Goal: Task Accomplishment & Management: Manage account settings

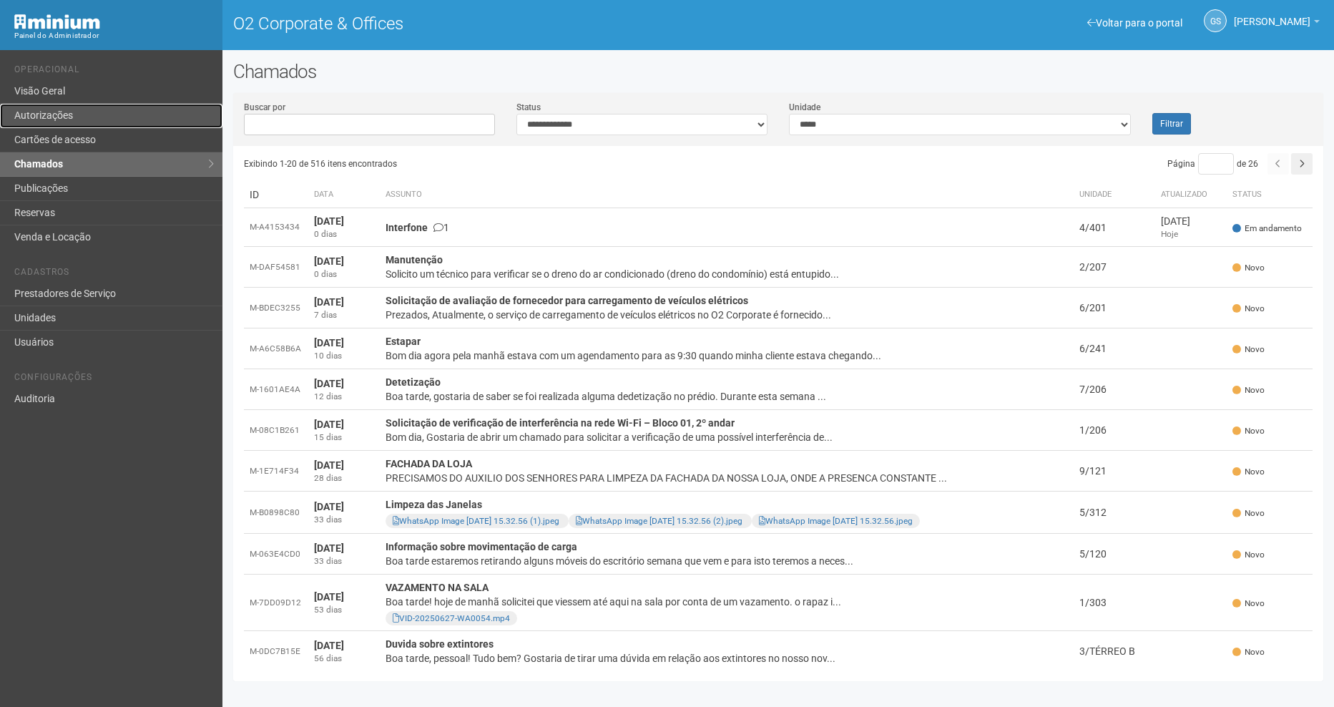
click at [57, 112] on link "Autorizações" at bounding box center [111, 116] width 223 height 24
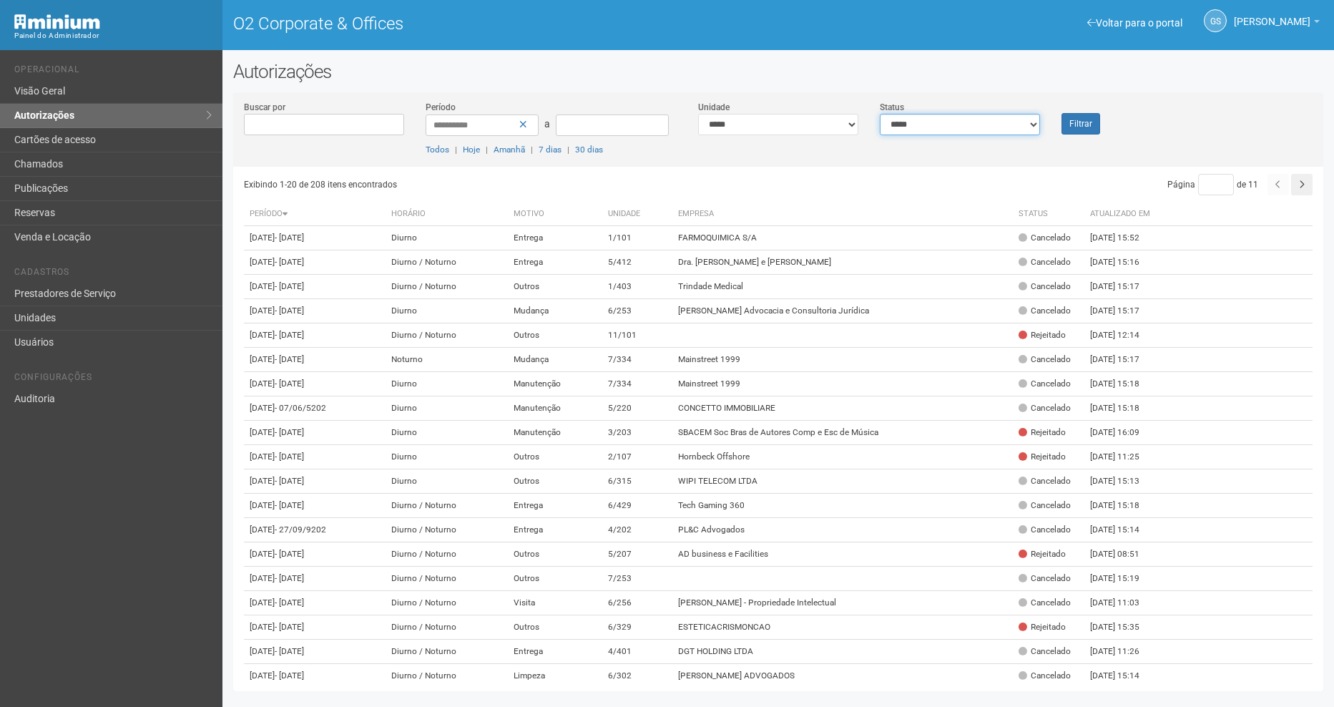
click at [939, 125] on select "**********" at bounding box center [960, 124] width 160 height 21
select select "*"
click at [880, 114] on select "**********" at bounding box center [960, 124] width 160 height 21
click at [1077, 125] on button "Filtrar" at bounding box center [1081, 123] width 39 height 21
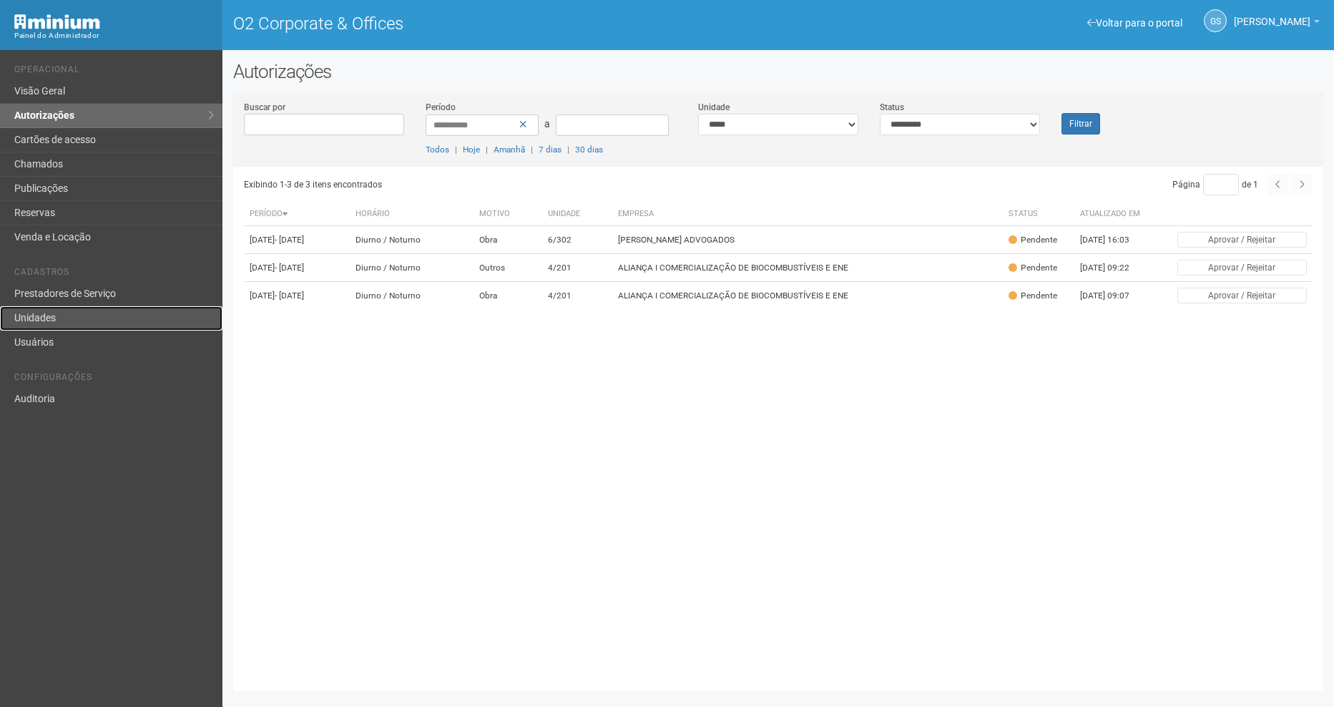
click at [36, 312] on link "Unidades" at bounding box center [111, 318] width 223 height 24
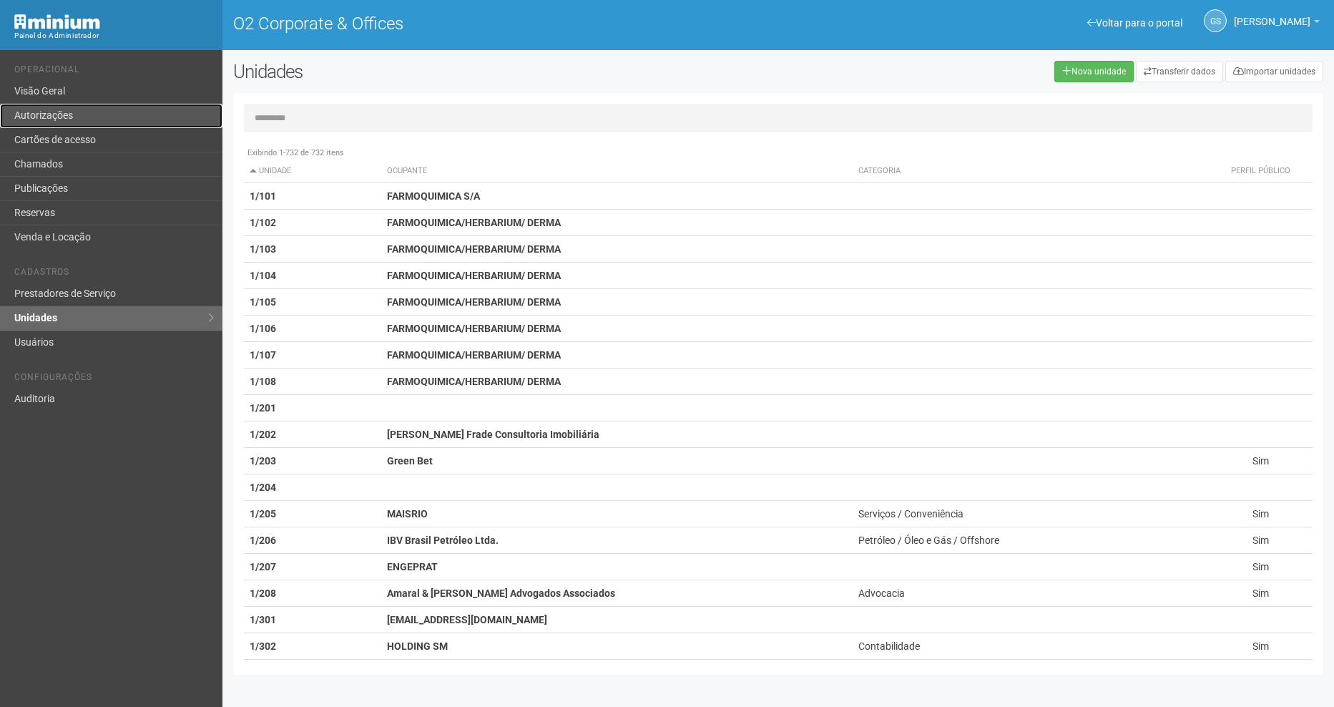
click at [82, 117] on link "Autorizações" at bounding box center [111, 116] width 223 height 24
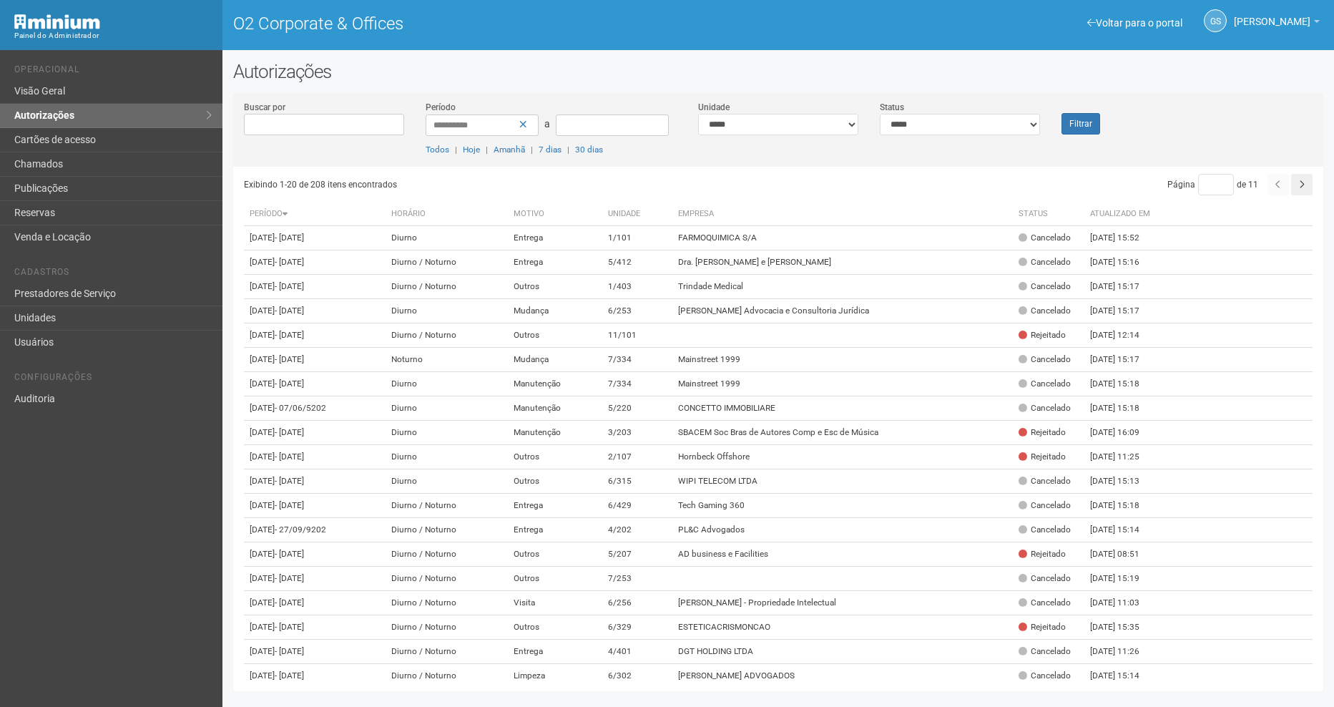
click at [972, 112] on div "**********" at bounding box center [960, 117] width 182 height 35
click at [961, 132] on select "**********" at bounding box center [960, 124] width 160 height 21
select select "*"
click at [880, 114] on select "**********" at bounding box center [960, 124] width 160 height 21
click at [1093, 122] on button "Filtrar" at bounding box center [1081, 123] width 39 height 21
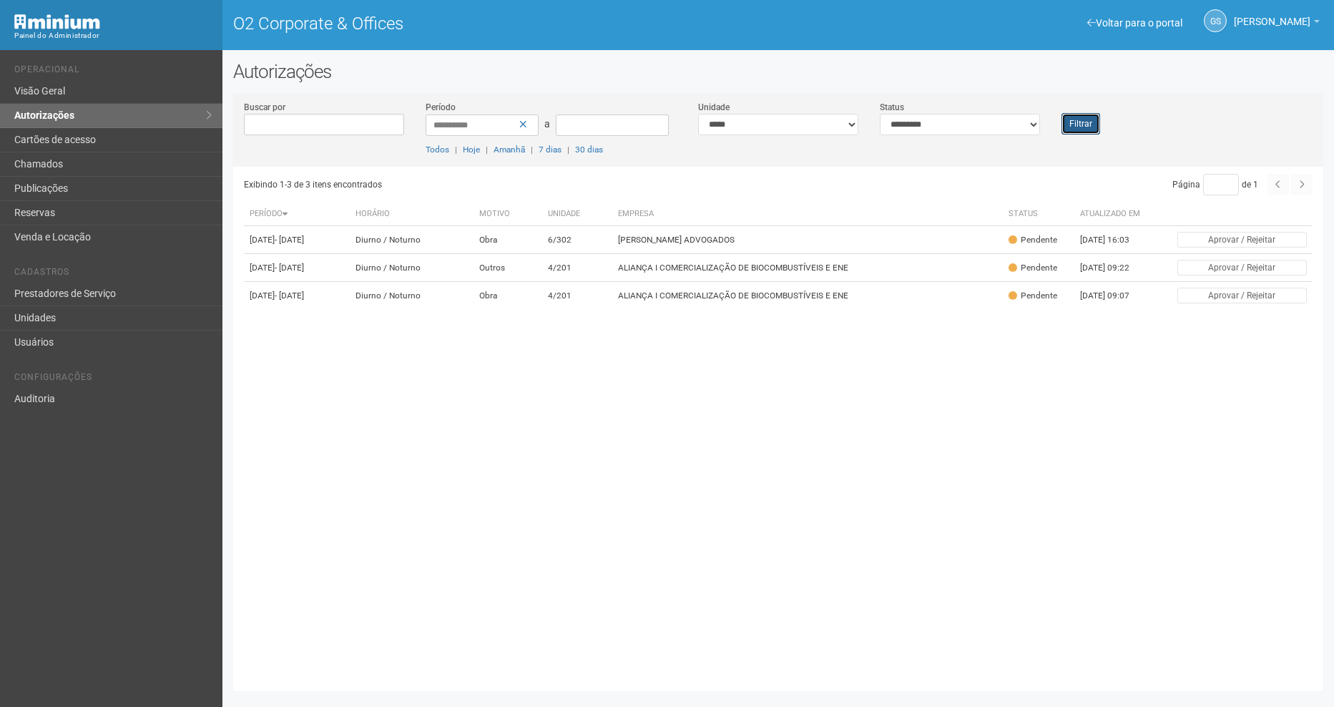
click at [1067, 123] on button "Filtrar" at bounding box center [1081, 123] width 39 height 21
click at [650, 273] on td "ALIANÇA I COMERCIALIZAÇÃO DE BIOCOMBUSTÍVEIS E ENE" at bounding box center [808, 268] width 391 height 28
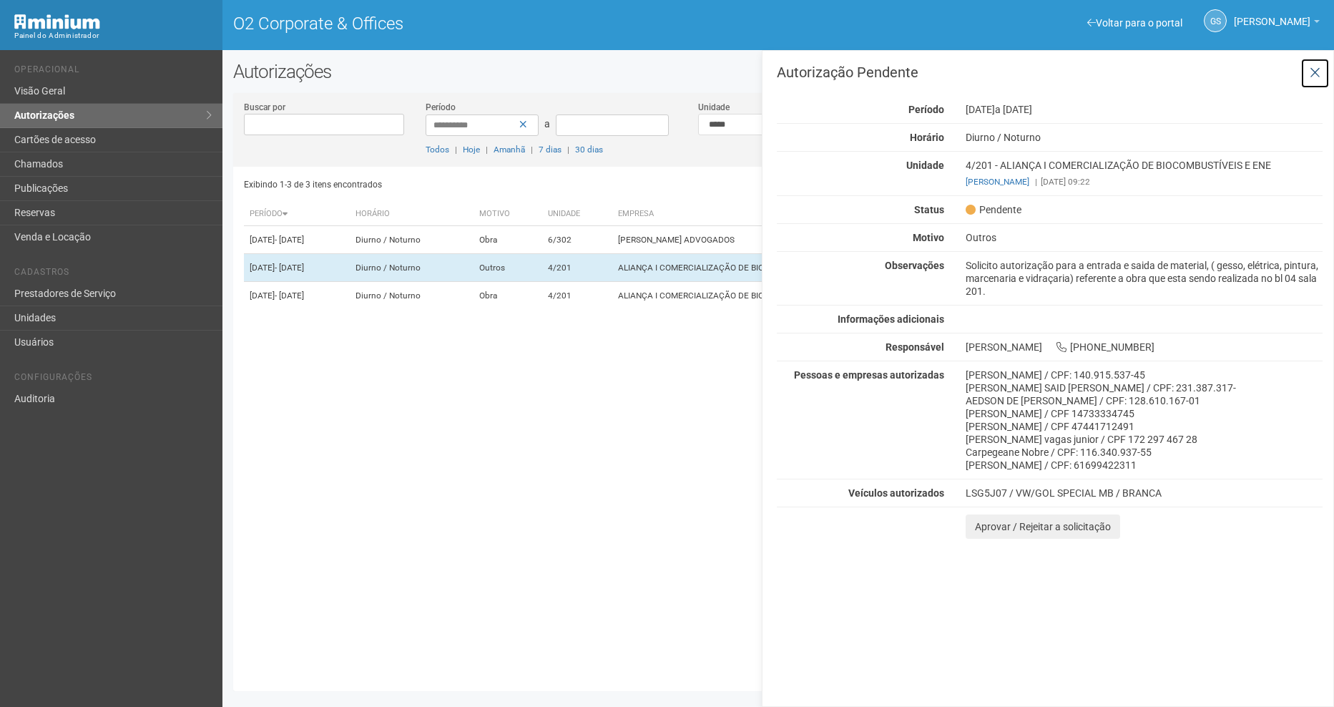
click at [1314, 71] on icon at bounding box center [1315, 73] width 11 height 14
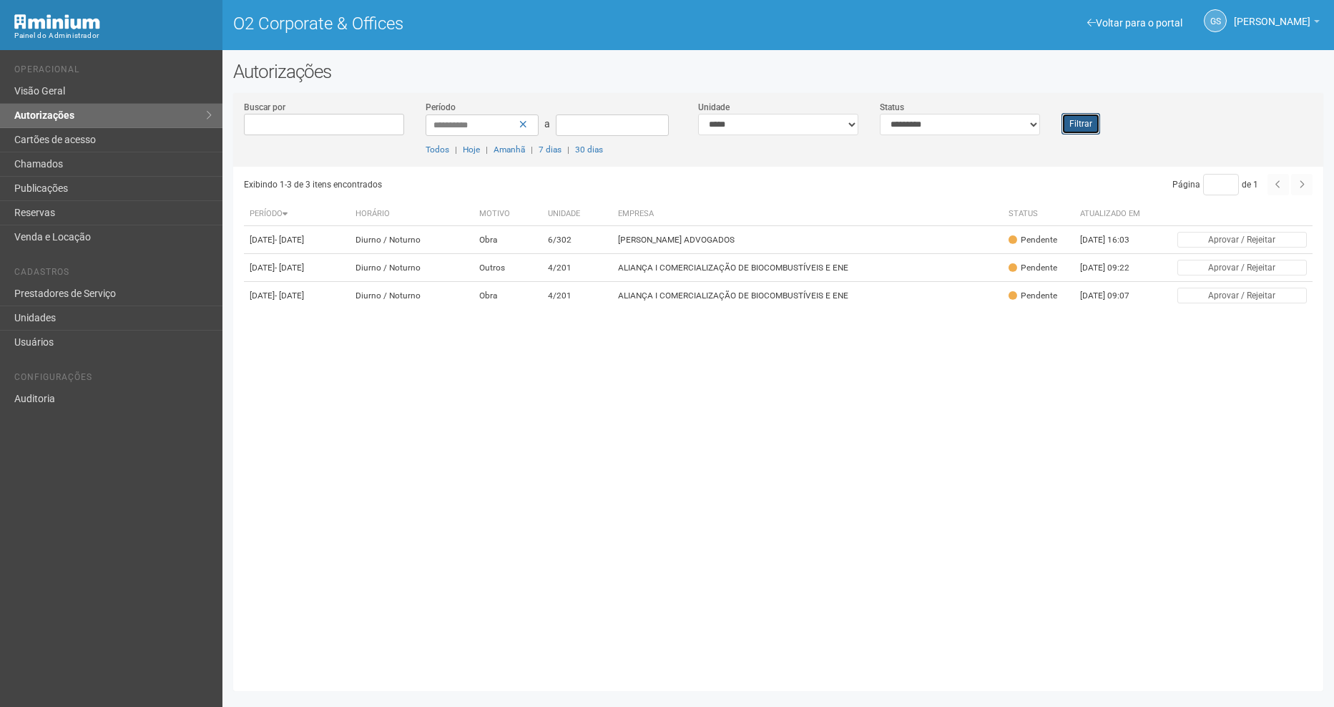
click at [1084, 125] on button "Filtrar" at bounding box center [1081, 123] width 39 height 21
click at [593, 282] on td "4/201" at bounding box center [578, 268] width 71 height 28
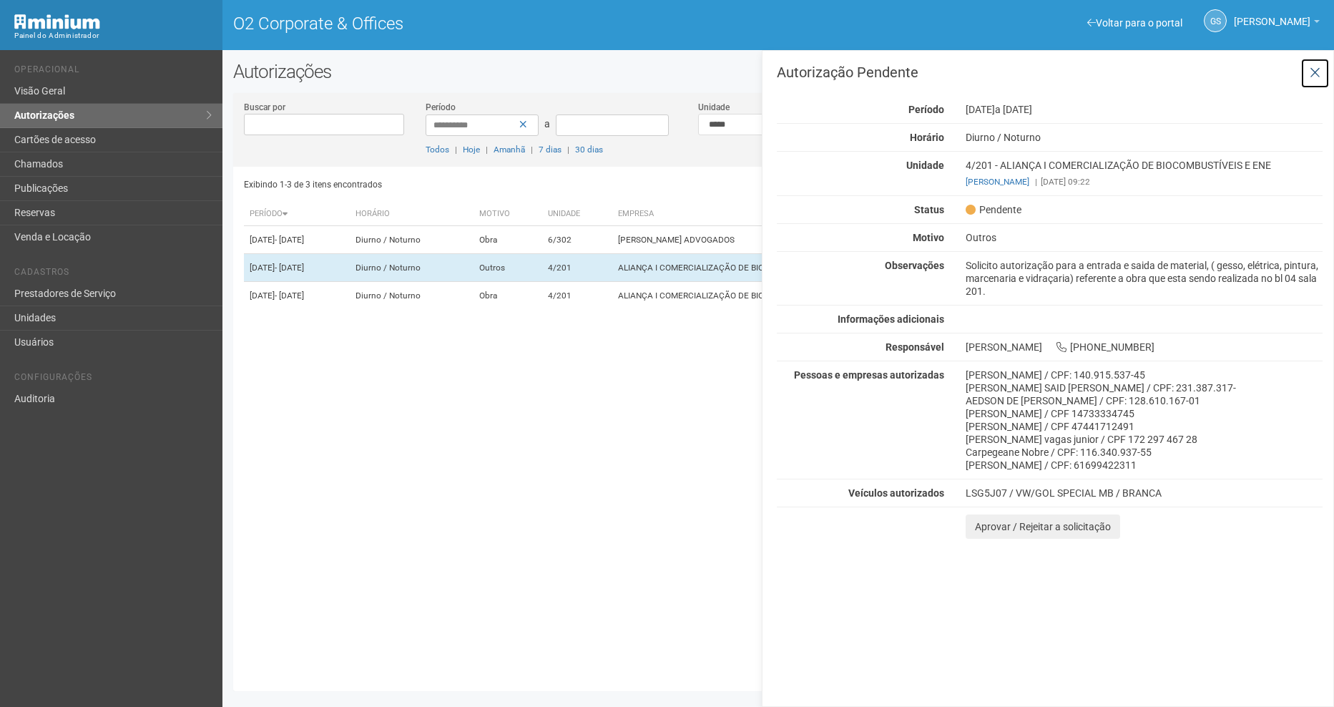
click at [1319, 71] on icon at bounding box center [1315, 73] width 11 height 14
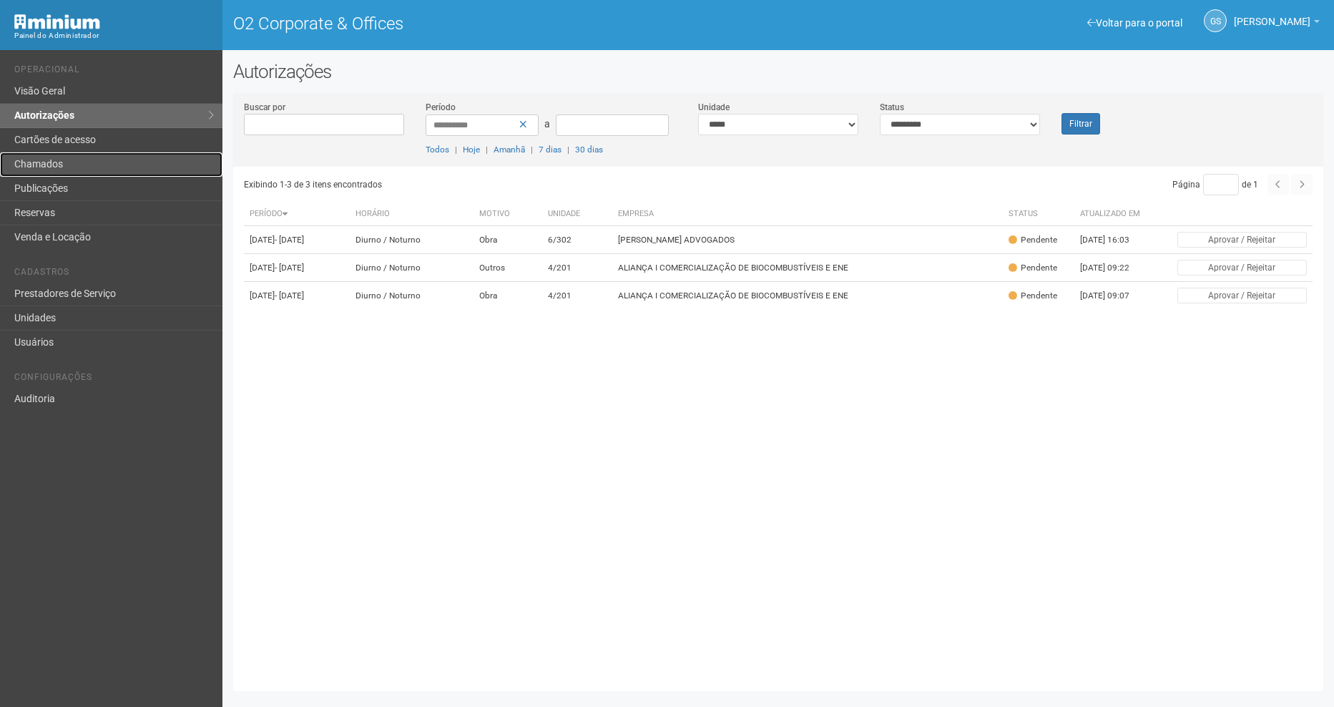
click at [124, 172] on link "Chamados" at bounding box center [111, 164] width 223 height 24
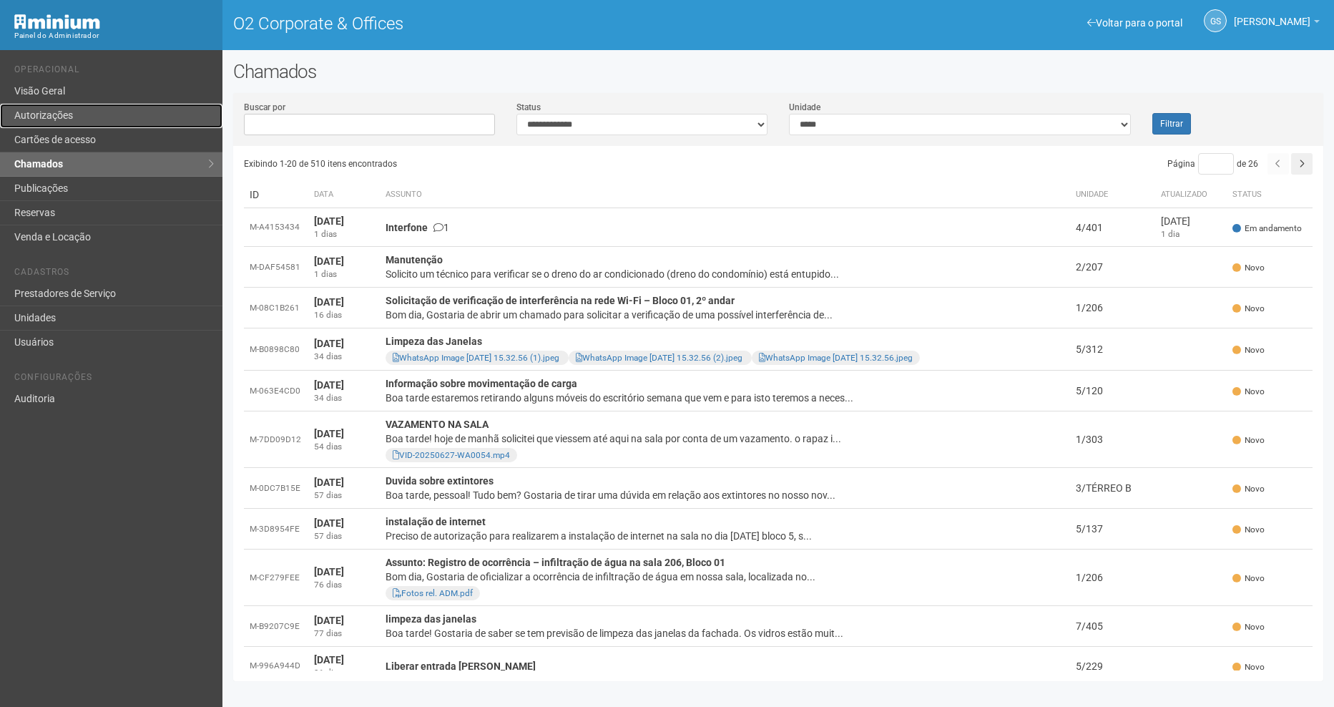
click at [48, 110] on link "Autorizações" at bounding box center [111, 116] width 223 height 24
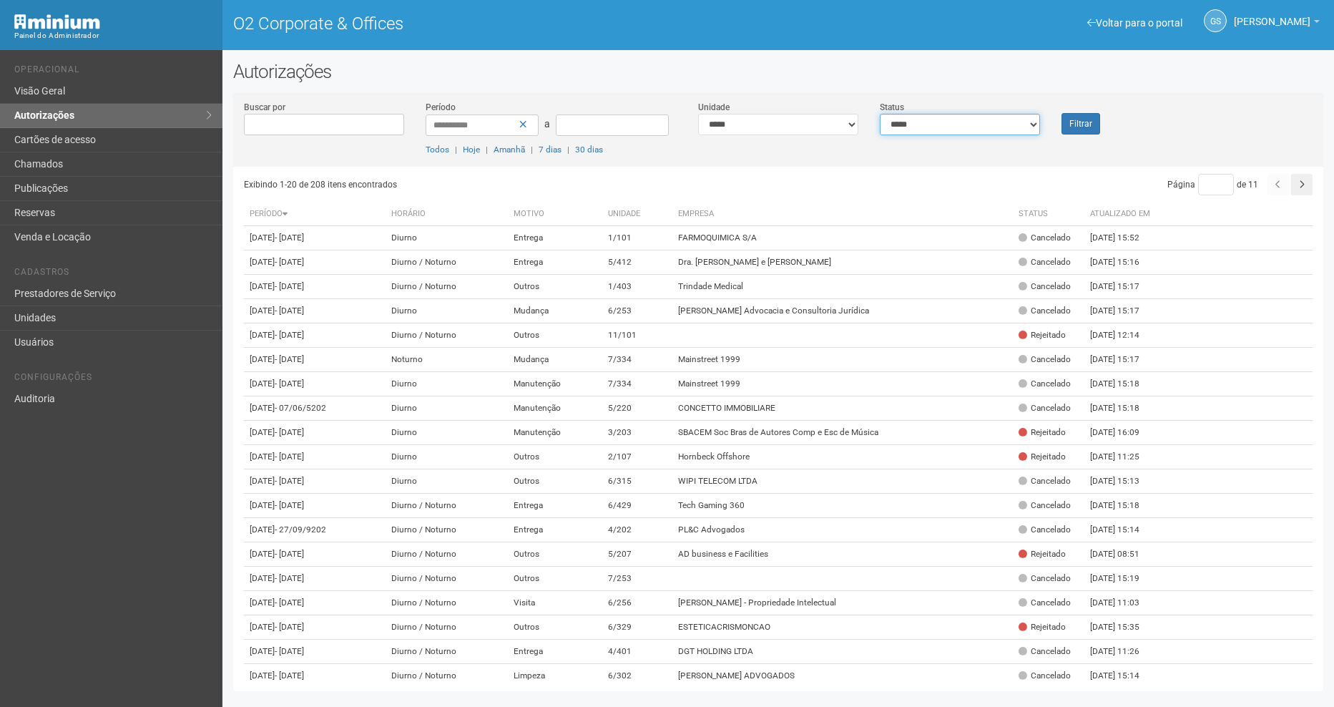
click at [986, 132] on select "**********" at bounding box center [960, 124] width 160 height 21
select select "*"
click at [880, 114] on select "**********" at bounding box center [960, 124] width 160 height 21
click at [1084, 130] on button "Filtrar" at bounding box center [1081, 123] width 39 height 21
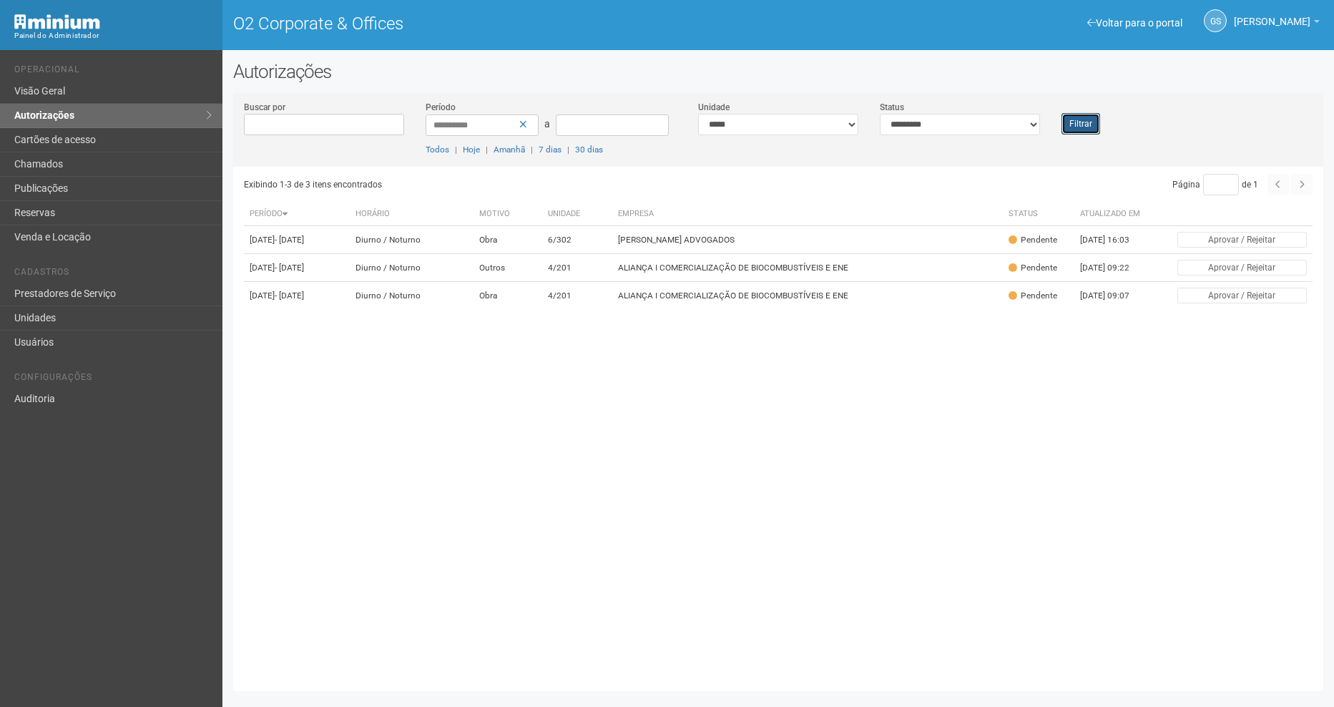
click at [1070, 123] on button "Filtrar" at bounding box center [1081, 123] width 39 height 21
click at [1077, 119] on button "Filtrar" at bounding box center [1081, 123] width 39 height 21
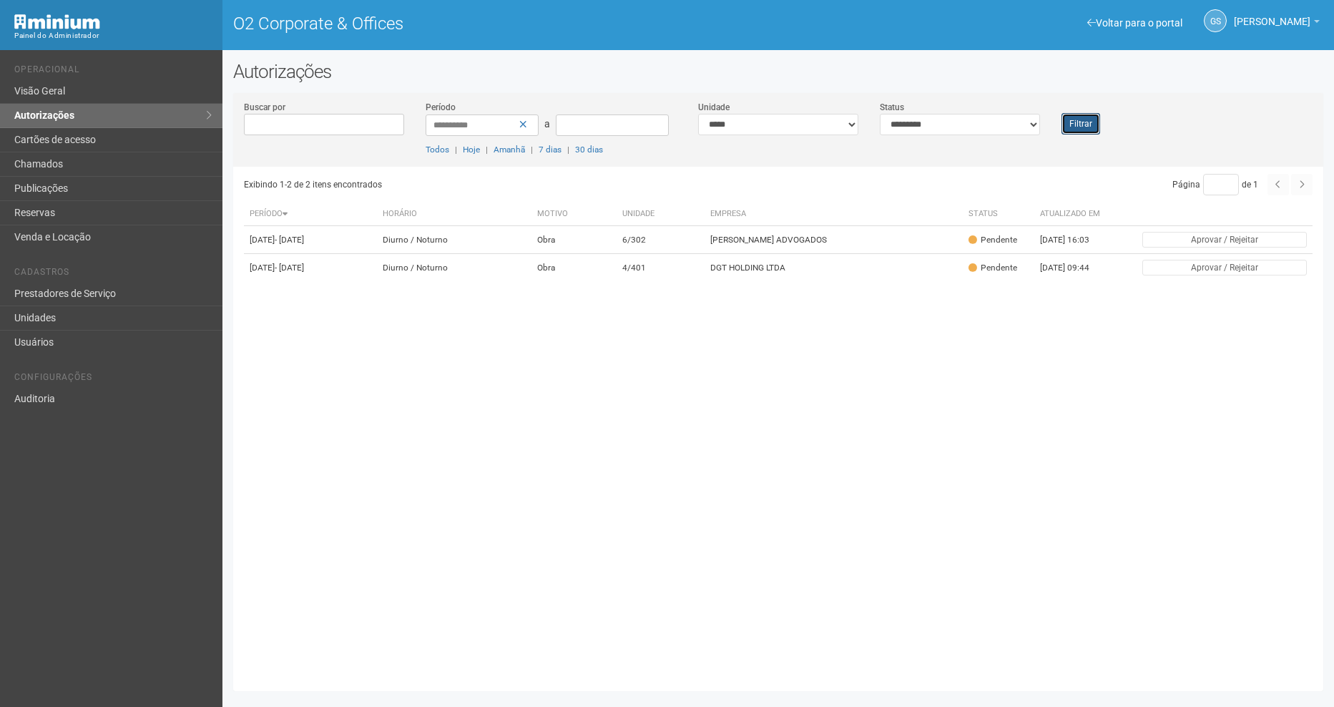
click at [1067, 113] on button "Filtrar" at bounding box center [1081, 123] width 39 height 21
click at [1088, 122] on button "Filtrar" at bounding box center [1081, 123] width 39 height 21
click at [1092, 128] on button "Filtrar" at bounding box center [1081, 123] width 39 height 21
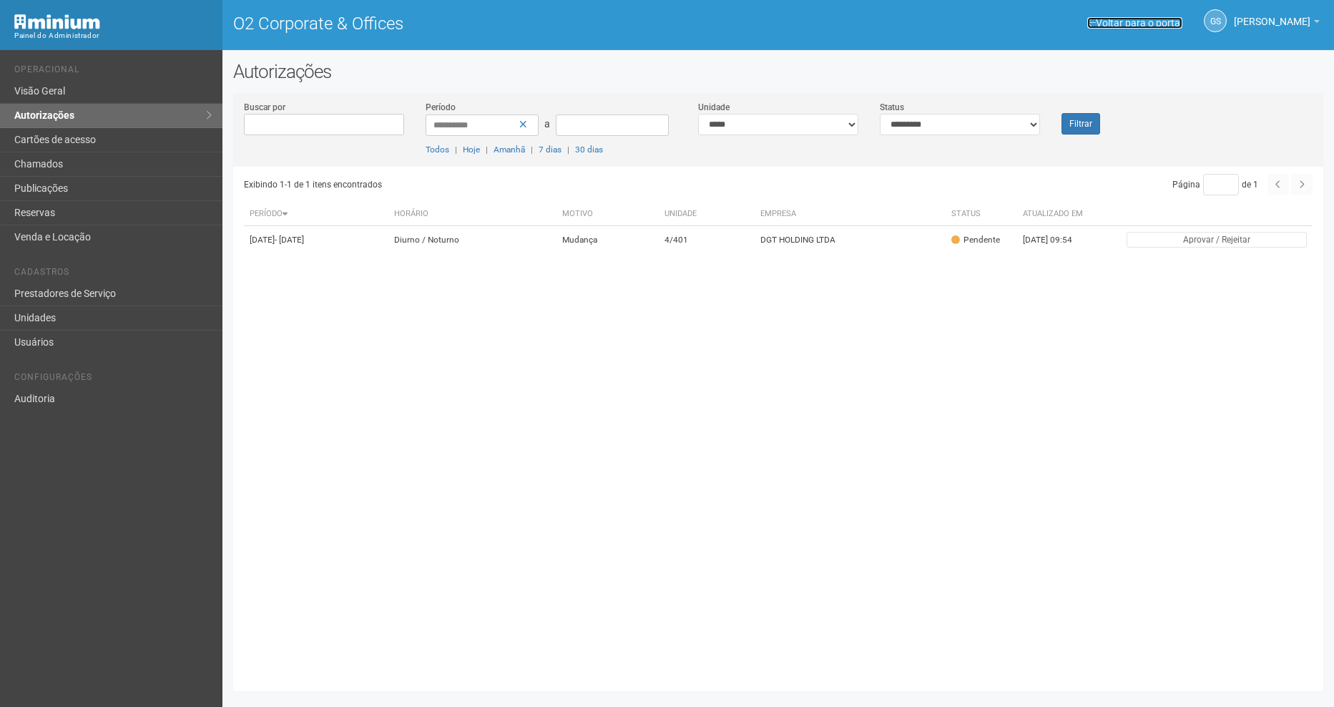
click at [1096, 23] on span at bounding box center [1091, 23] width 9 height 10
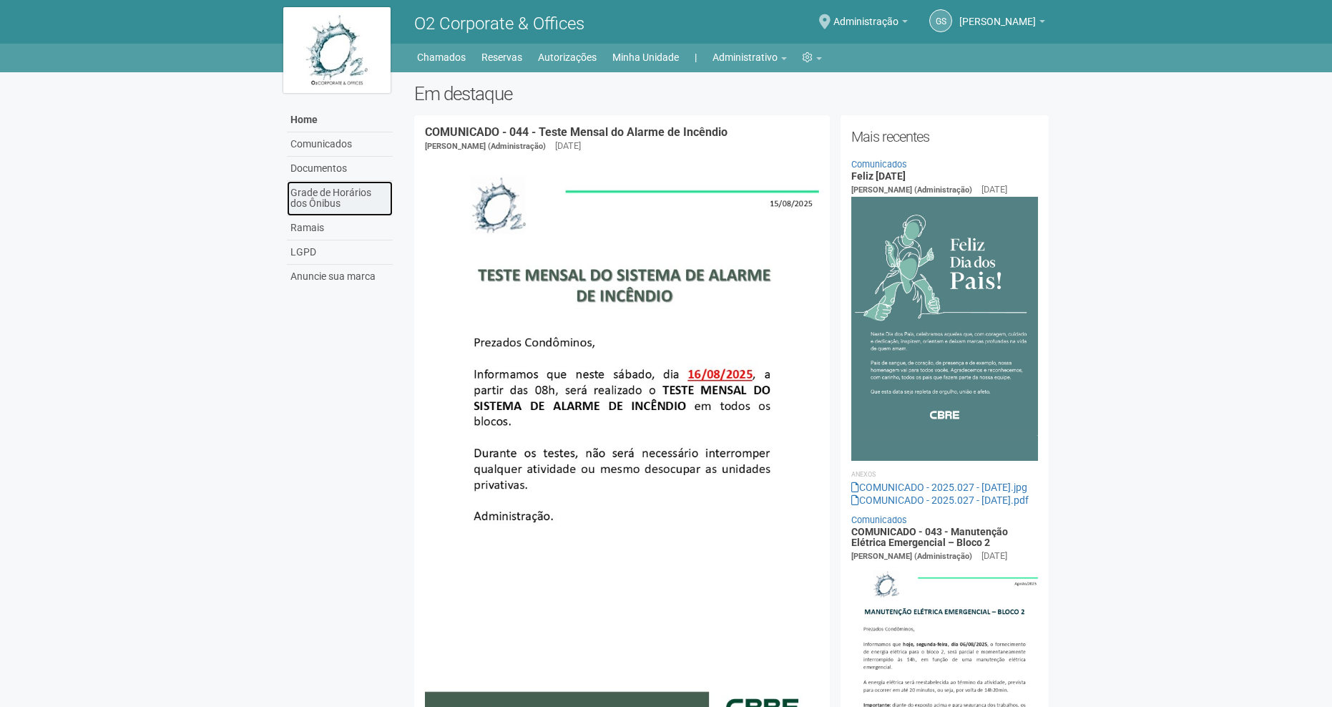
click at [331, 202] on link "Grade de Horários dos Ônibus" at bounding box center [340, 198] width 106 height 35
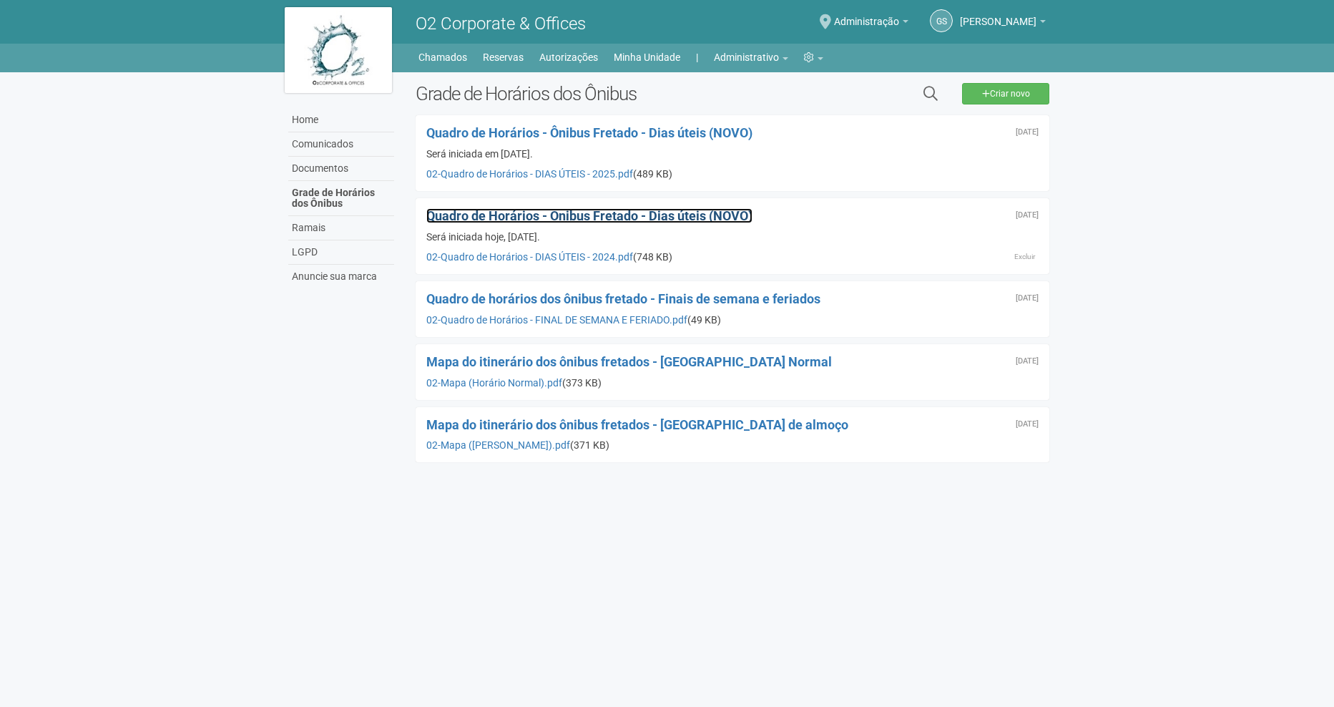
click at [665, 215] on span "Quadro de Horários - Ônibus Fretado - Dias úteis (NOVO)" at bounding box center [589, 215] width 326 height 15
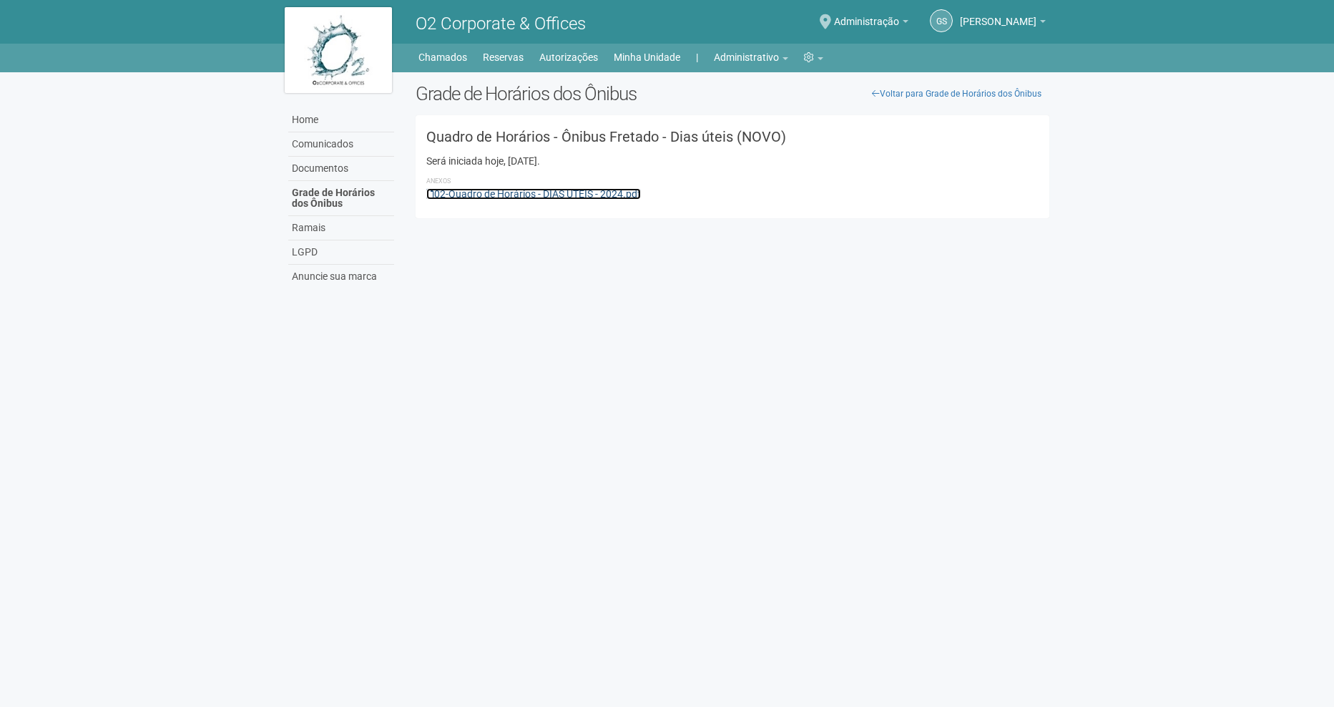
click at [520, 193] on link "02-Quadro de Horários - DIAS ÚTEIS - 2024.pdf" at bounding box center [533, 193] width 215 height 11
click at [325, 192] on link "Grade de Horários dos Ônibus" at bounding box center [341, 198] width 106 height 35
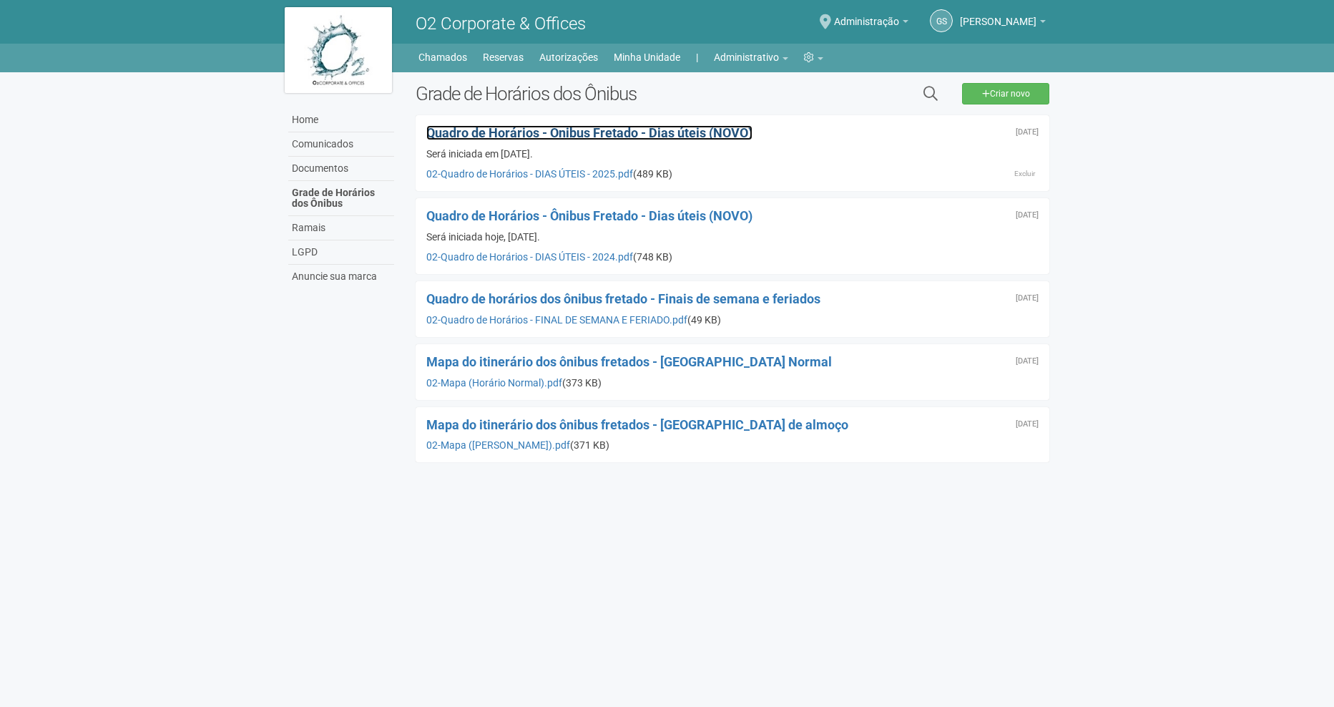
click at [664, 132] on span "Quadro de Horários - Ônibus Fretado - Dias úteis (NOVO)" at bounding box center [589, 132] width 326 height 15
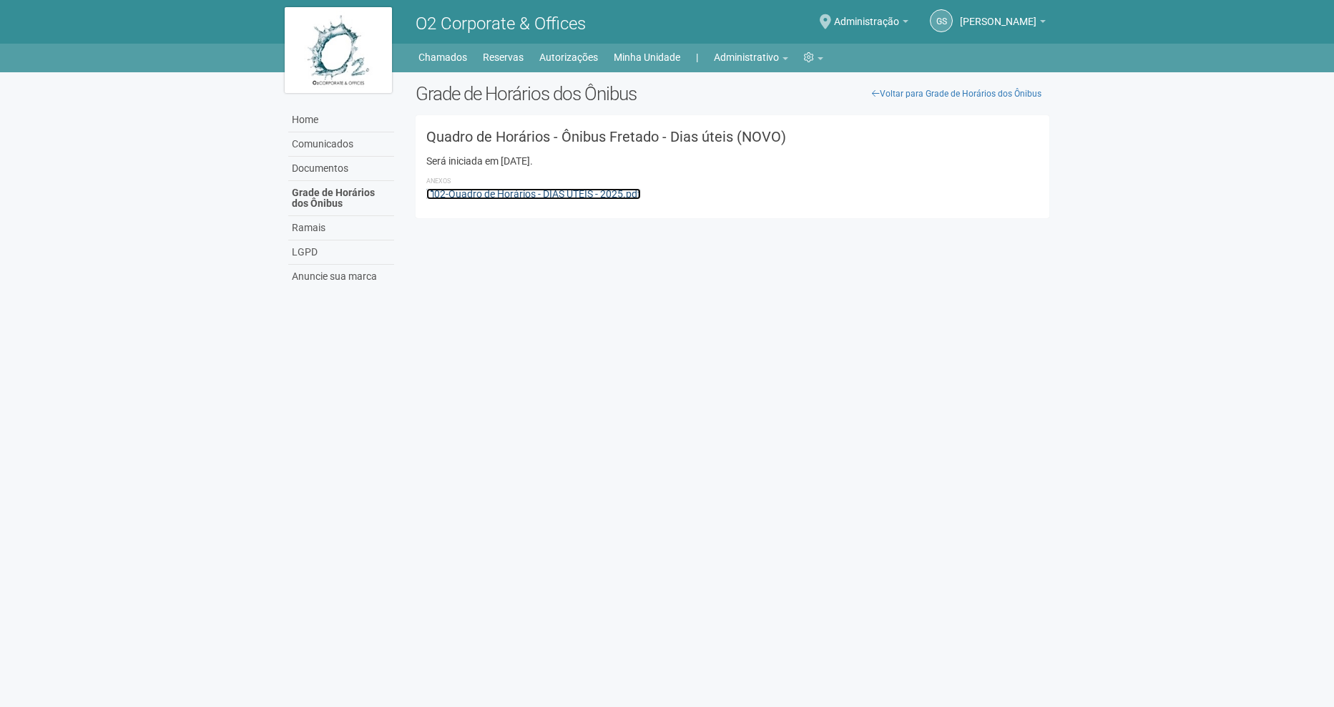
click at [585, 190] on link "02-Quadro de Horários - DIAS ÚTEIS - 2025.pdf" at bounding box center [533, 193] width 215 height 11
click at [743, 50] on link "Administrativo" at bounding box center [751, 57] width 74 height 20
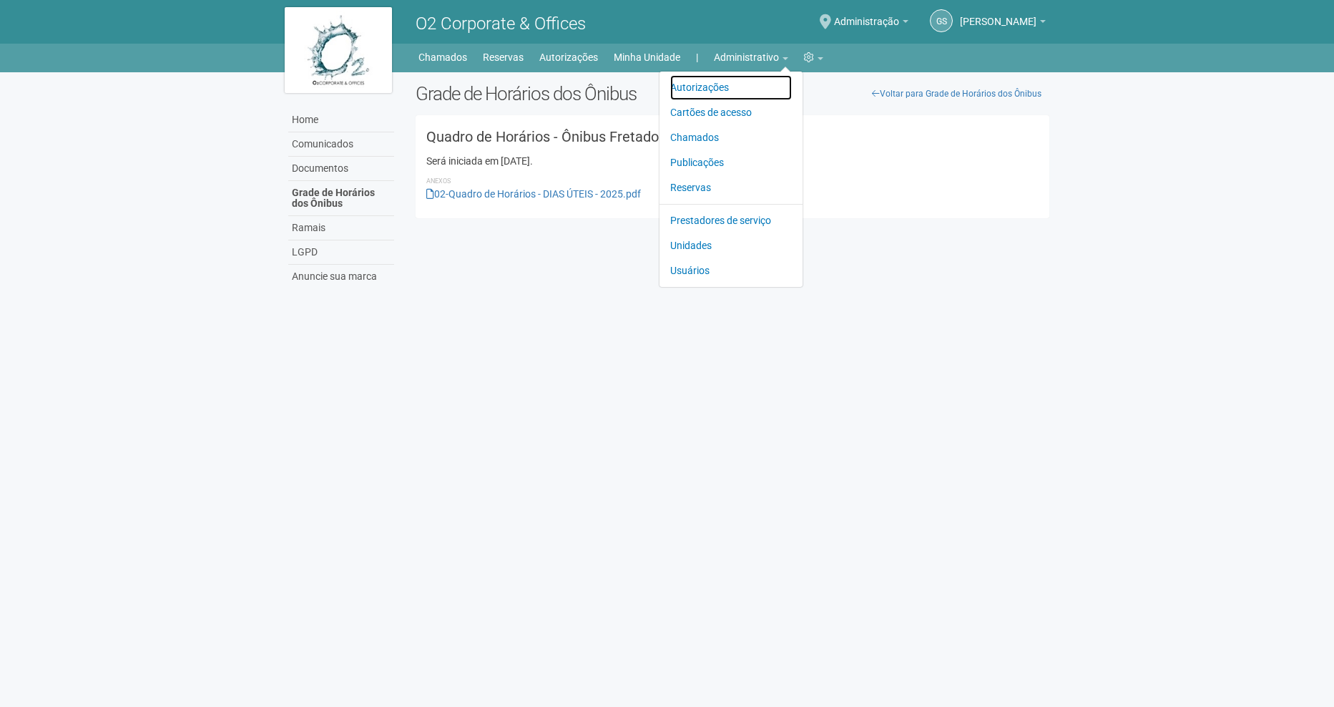
click at [705, 91] on link "Autorizações" at bounding box center [731, 87] width 122 height 25
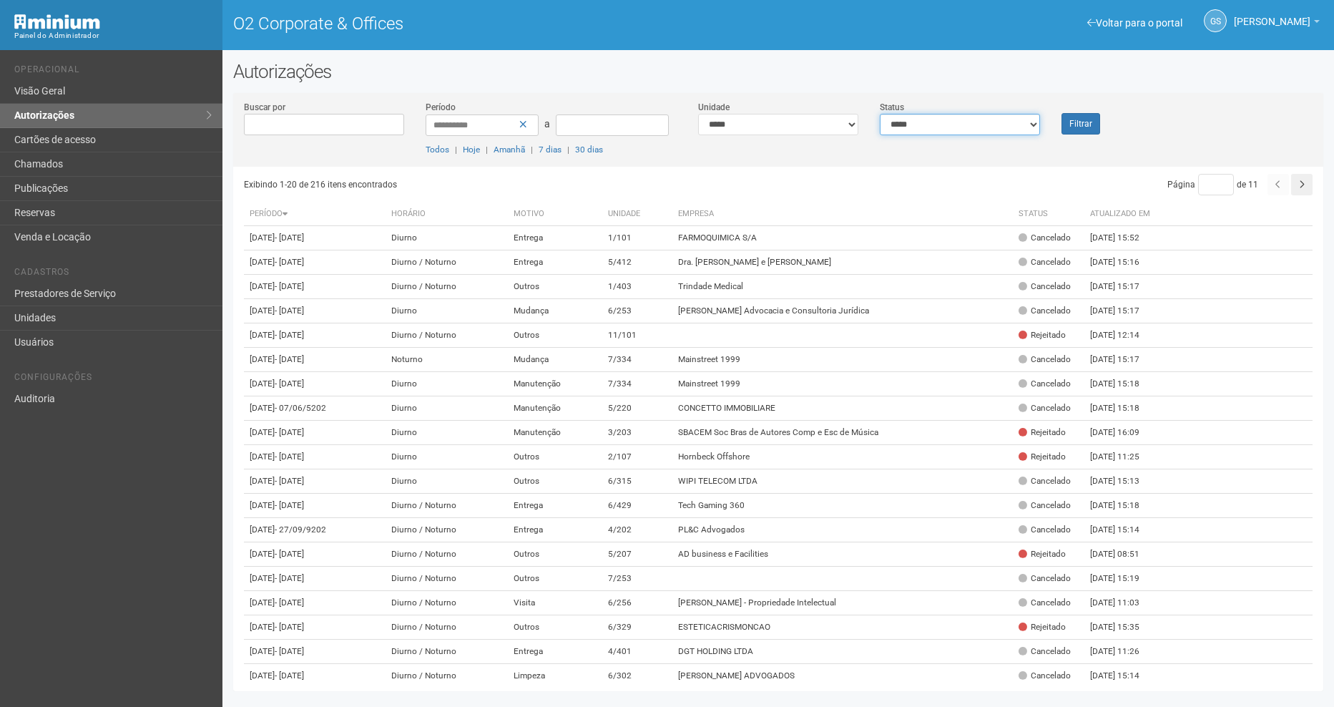
click at [980, 133] on select "**********" at bounding box center [960, 124] width 160 height 21
select select "*"
click at [880, 114] on select "**********" at bounding box center [960, 124] width 160 height 21
click at [1070, 131] on button "Filtrar" at bounding box center [1081, 123] width 39 height 21
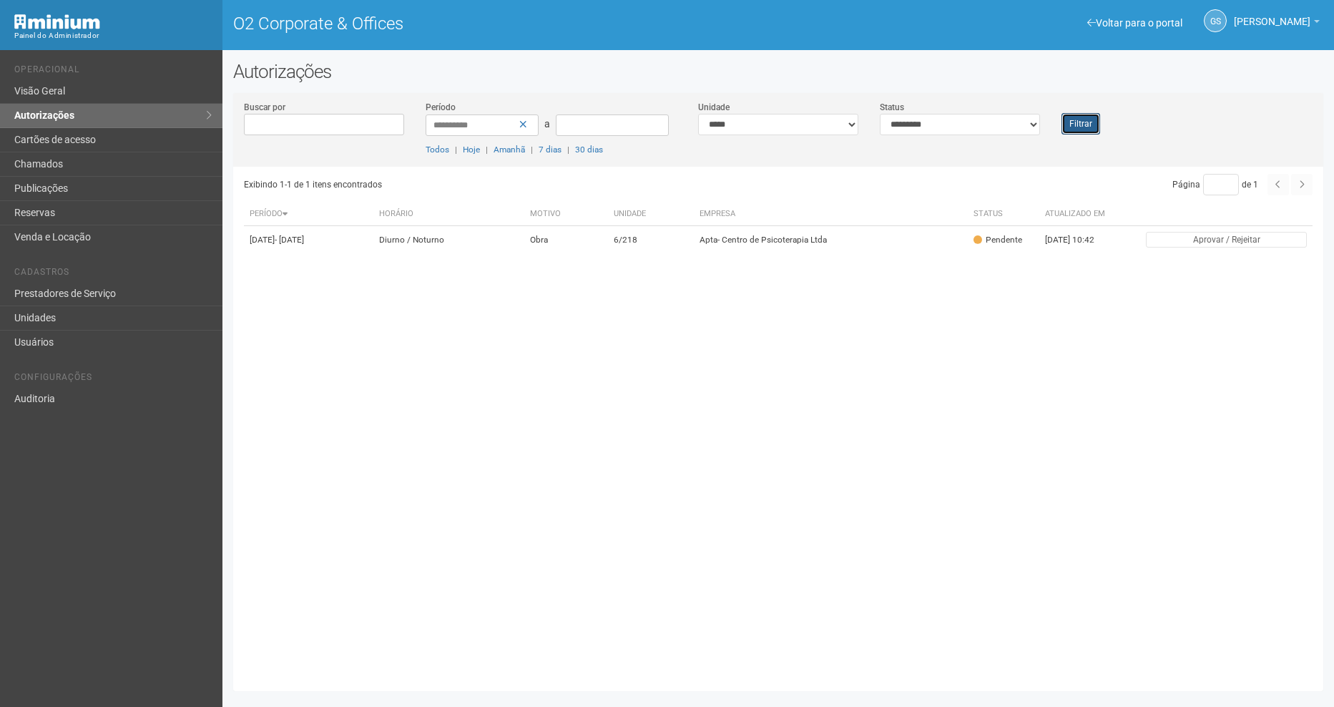
click at [1082, 128] on button "Filtrar" at bounding box center [1081, 123] width 39 height 21
click at [1077, 131] on button "Filtrar" at bounding box center [1081, 123] width 39 height 21
click at [1093, 131] on button "Filtrar" at bounding box center [1081, 123] width 39 height 21
click at [1077, 122] on button "Filtrar" at bounding box center [1081, 123] width 39 height 21
click at [695, 251] on td "6/218" at bounding box center [652, 240] width 87 height 28
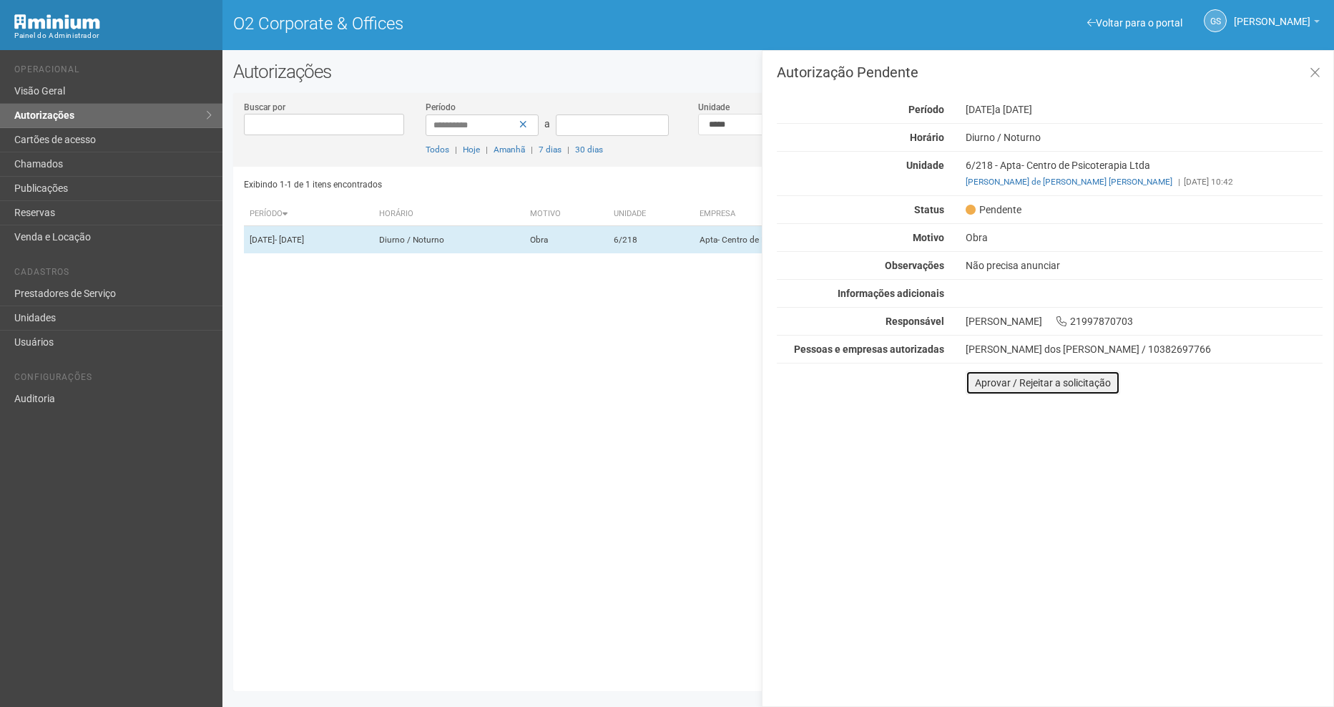
click at [1060, 385] on button "Aprovar / Rejeitar a solicitação" at bounding box center [1043, 383] width 155 height 24
